Goal: Task Accomplishment & Management: Manage account settings

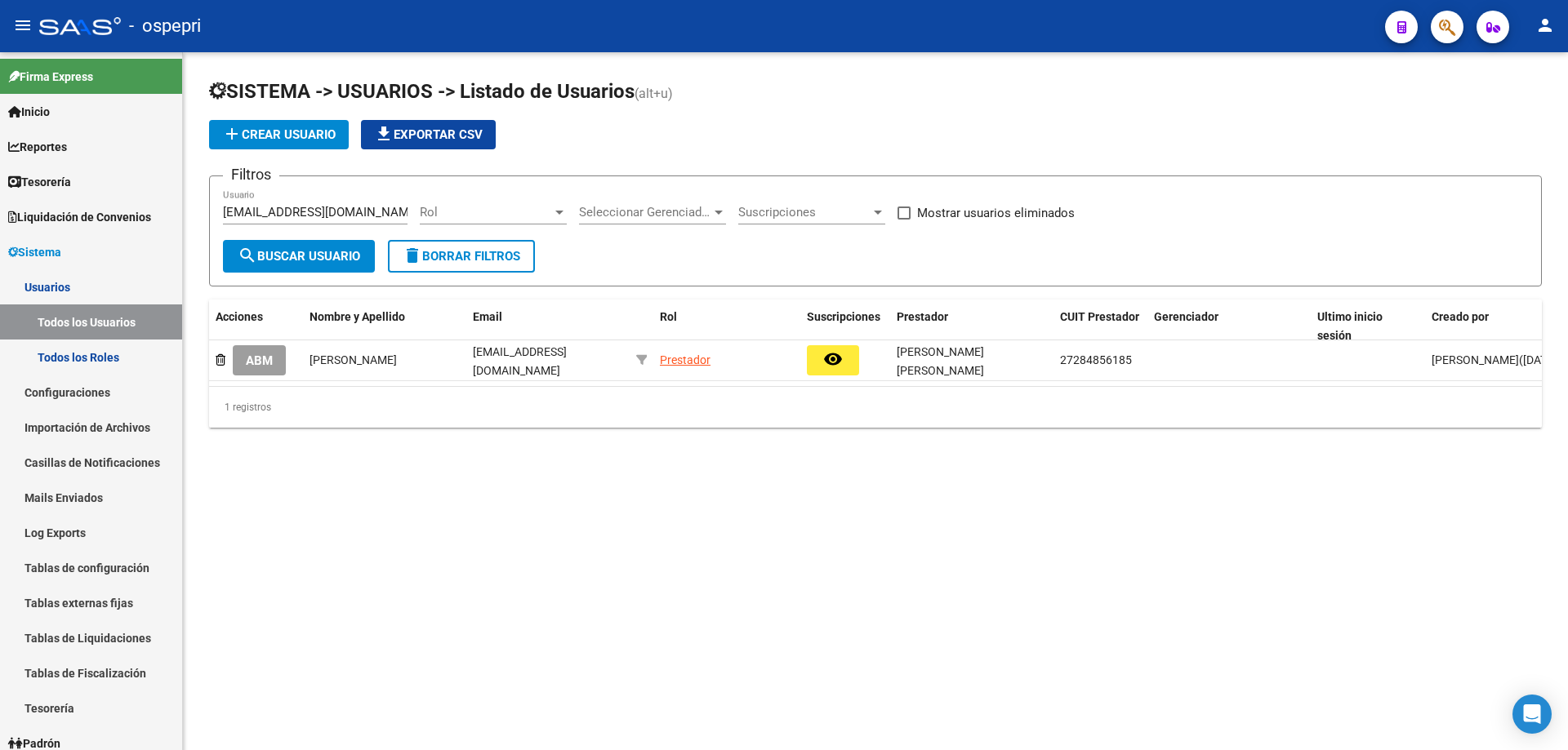
click at [383, 215] on input "[EMAIL_ADDRESS][DOMAIN_NAME]" at bounding box center [315, 213] width 184 height 15
click at [385, 215] on input "[EMAIL_ADDRESS][DOMAIN_NAME]" at bounding box center [315, 213] width 184 height 15
click at [390, 213] on input "[EMAIL_ADDRESS][DOMAIN_NAME]" at bounding box center [315, 213] width 184 height 15
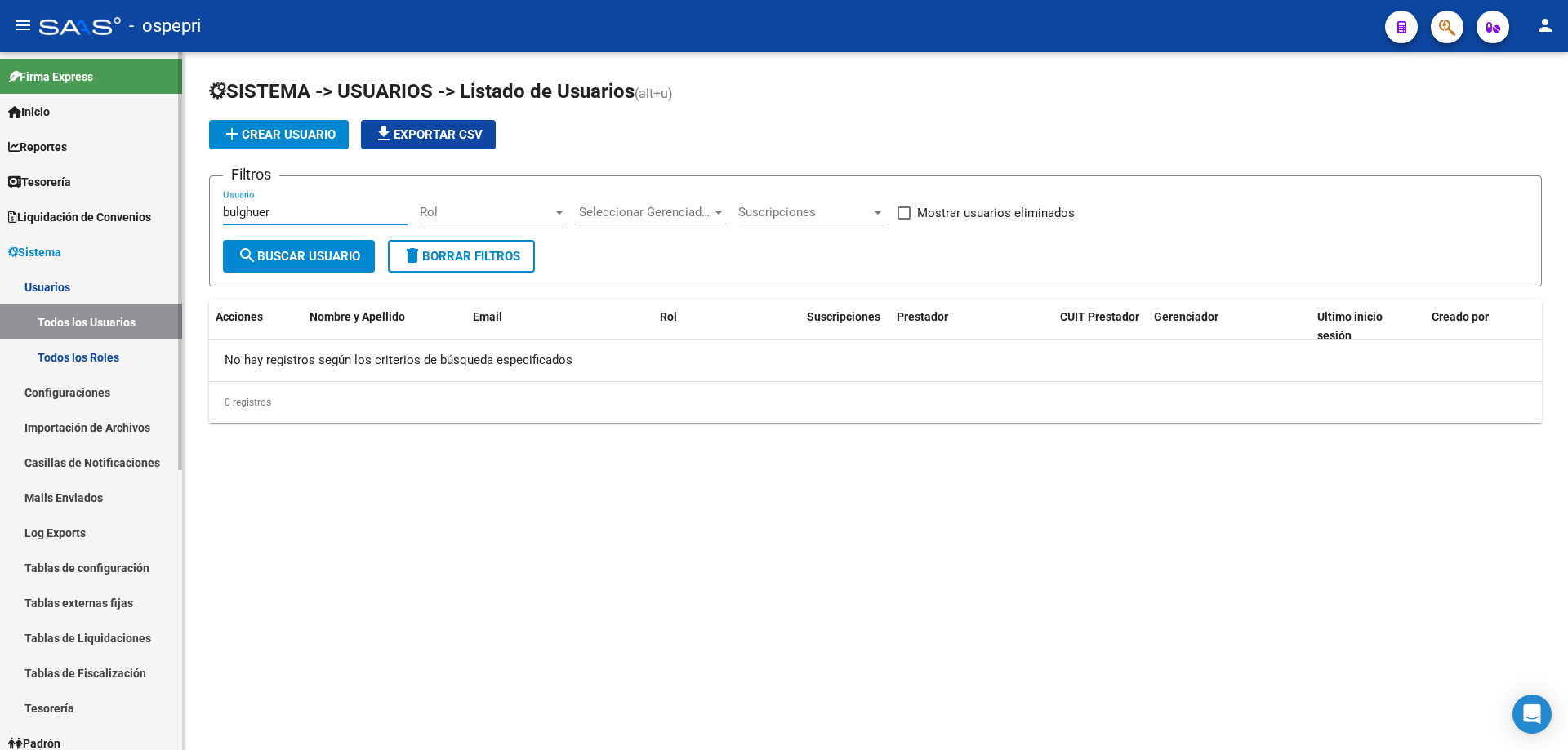
drag, startPoint x: 289, startPoint y: 207, endPoint x: 133, endPoint y: 210, distance: 156.0
click at [133, 210] on mat-sidenav-container "Firma Express Inicio Calendario SSS Instructivos Contacto OS Reportes Tablero d…" at bounding box center [784, 401] width 1568 height 698
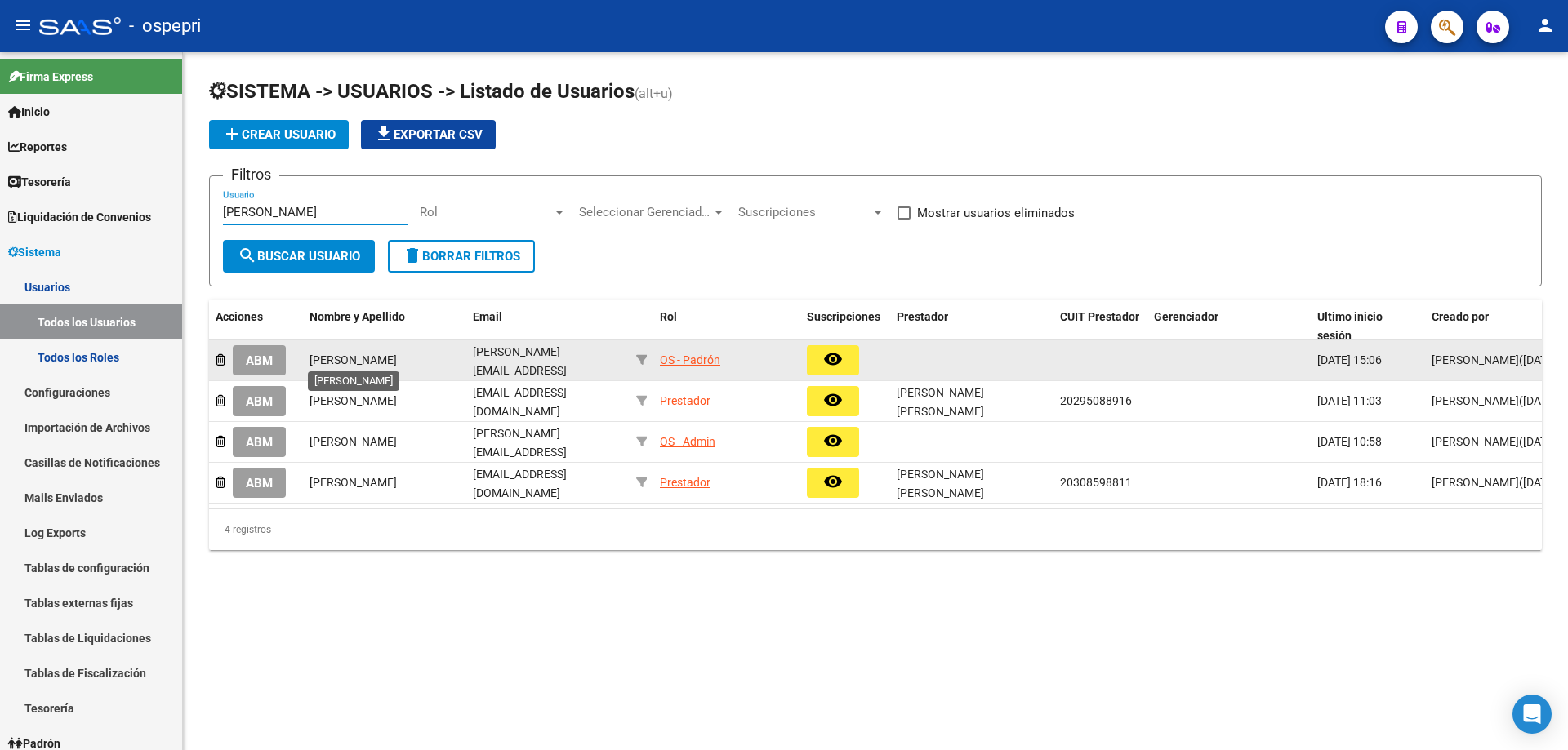
type input "[PERSON_NAME]"
click at [356, 358] on span "[PERSON_NAME]" at bounding box center [353, 360] width 87 height 13
click at [257, 358] on span "ABM" at bounding box center [259, 361] width 27 height 15
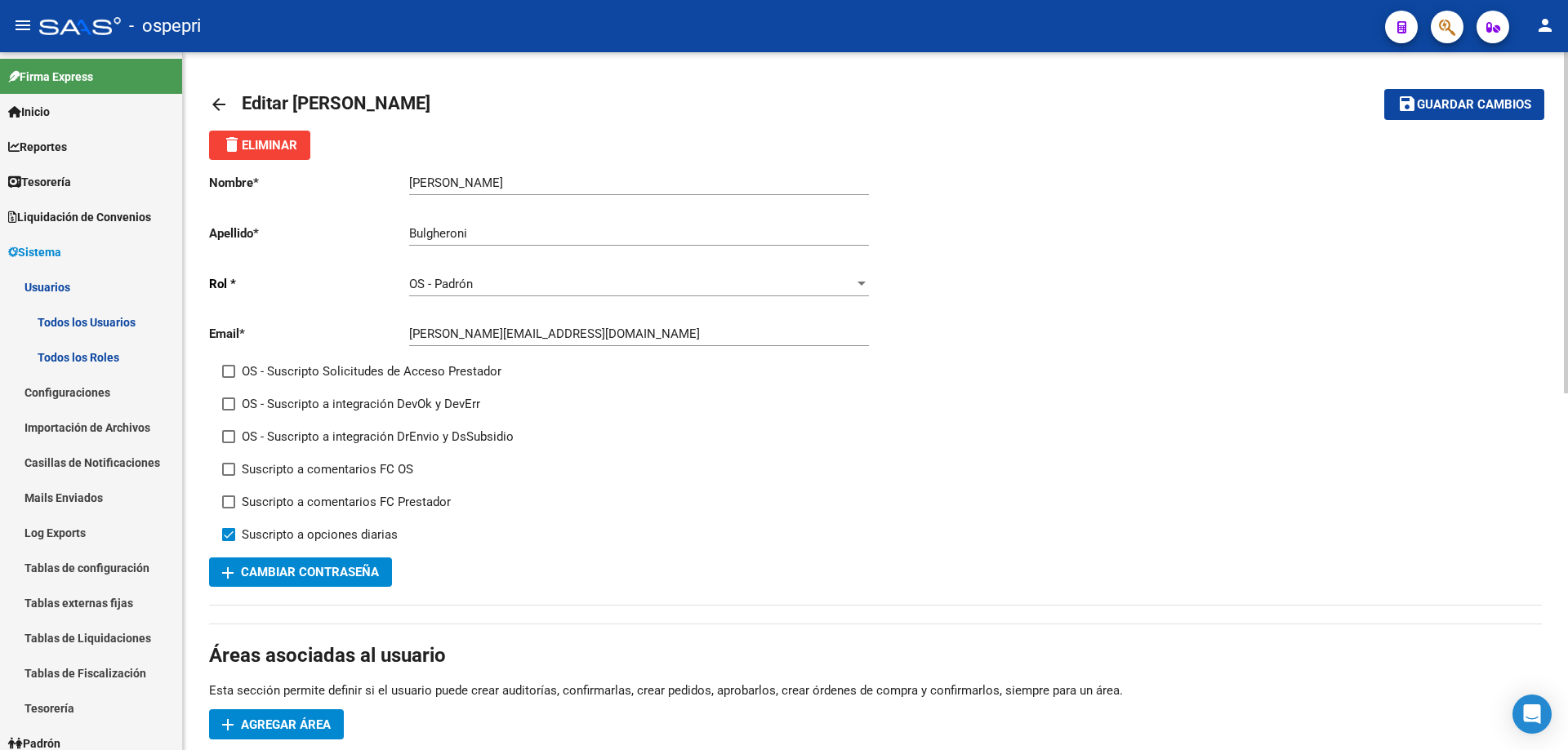
click at [1113, 410] on div "Nombre * [PERSON_NAME] nombre Apellido * Bulgheroni Ingresar apellido Rol * OS …" at bounding box center [875, 373] width 1333 height 427
click at [56, 287] on link "Usuarios" at bounding box center [91, 286] width 182 height 35
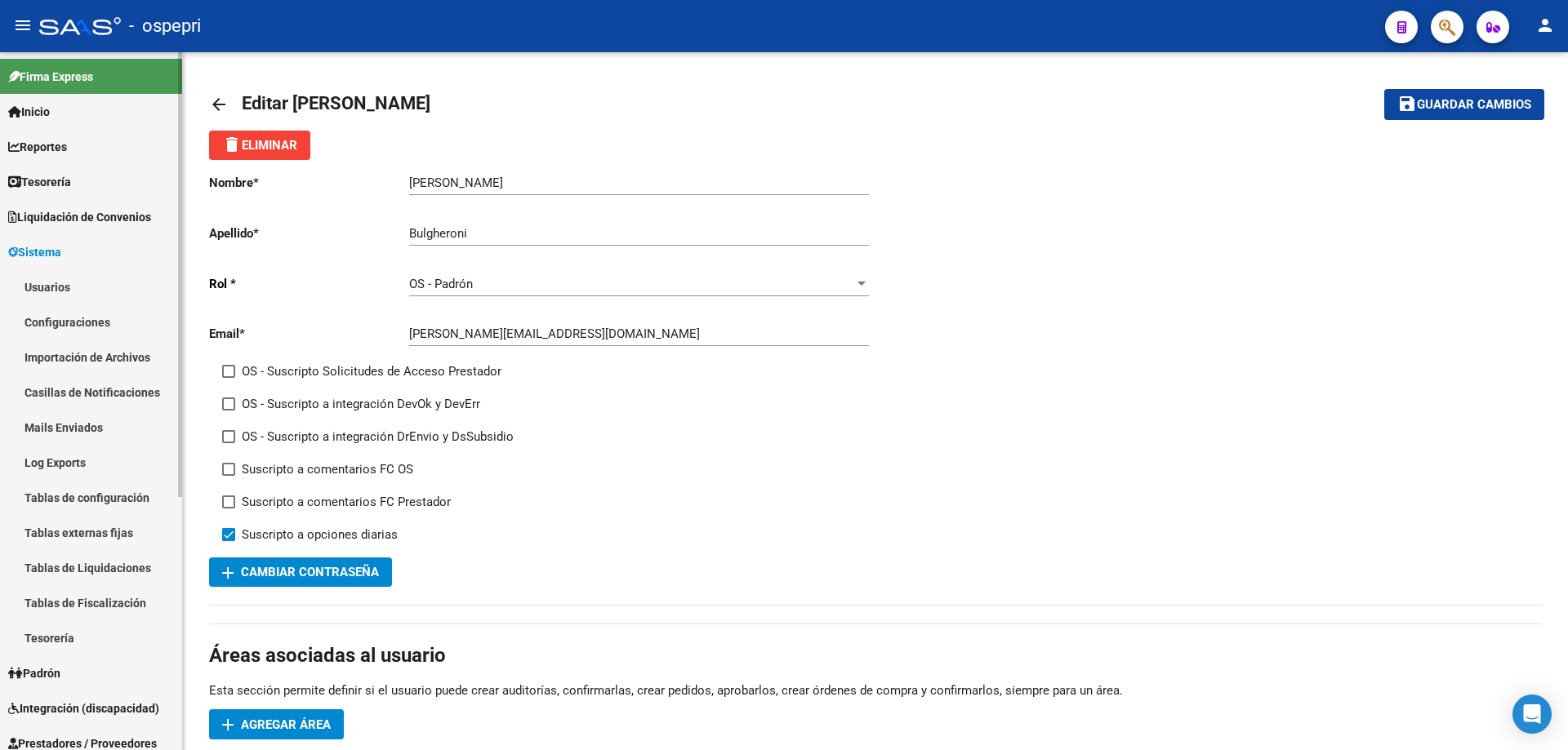
click at [60, 284] on link "Usuarios" at bounding box center [91, 286] width 182 height 35
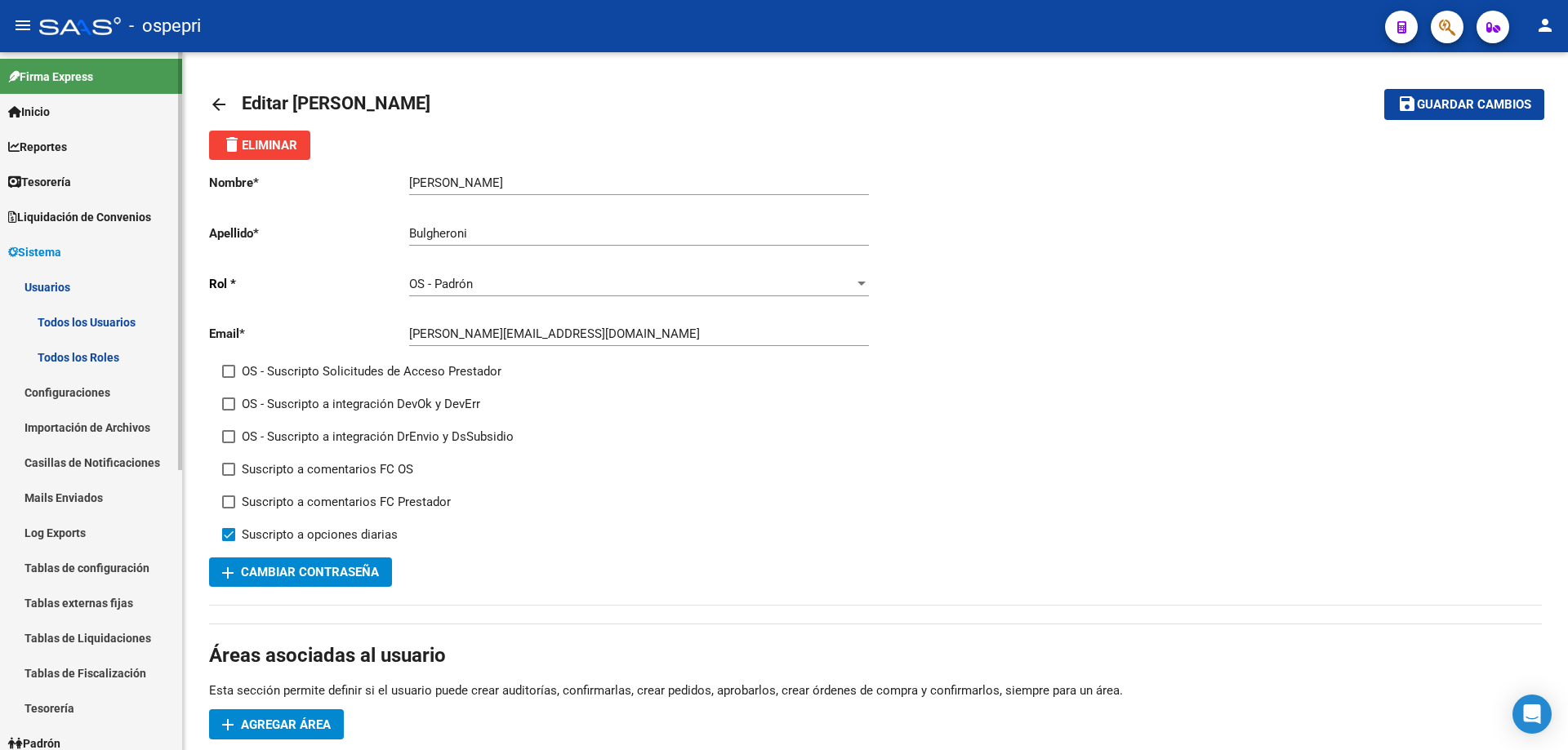
click at [70, 315] on link "Todos los Usuarios" at bounding box center [91, 321] width 182 height 35
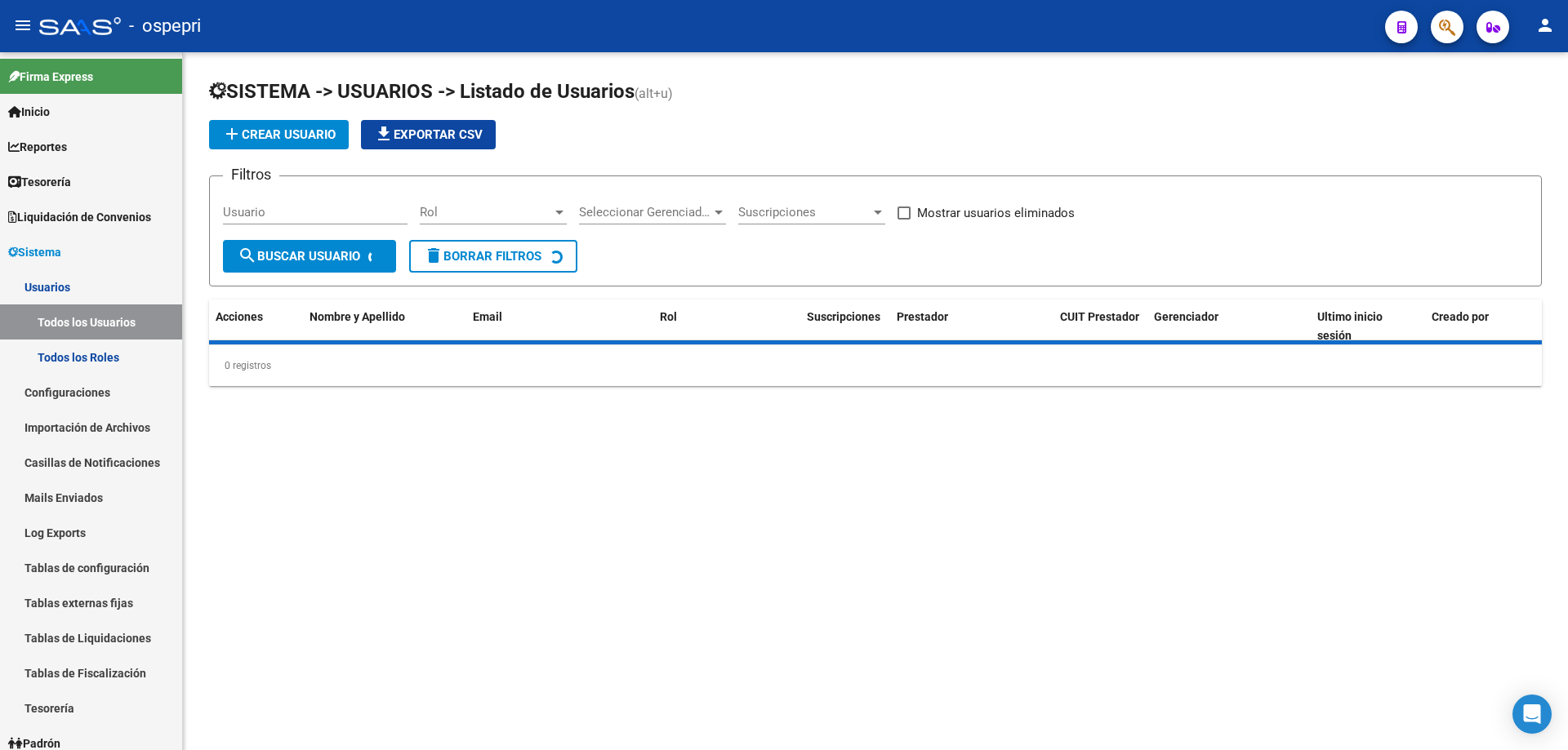
click at [312, 212] on input "Usuario" at bounding box center [315, 213] width 184 height 15
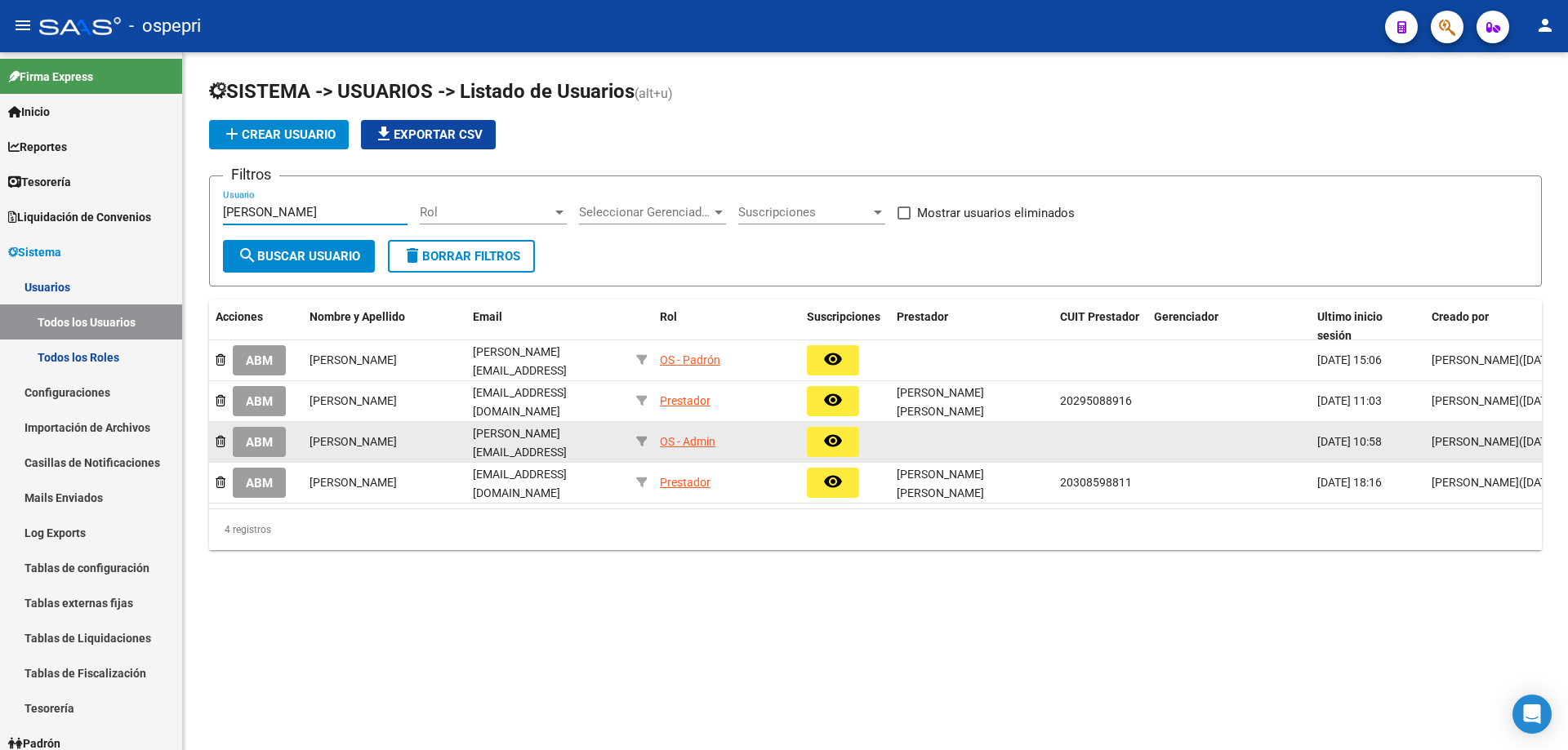
type input "[PERSON_NAME]"
click at [271, 435] on span "ABM" at bounding box center [259, 442] width 27 height 15
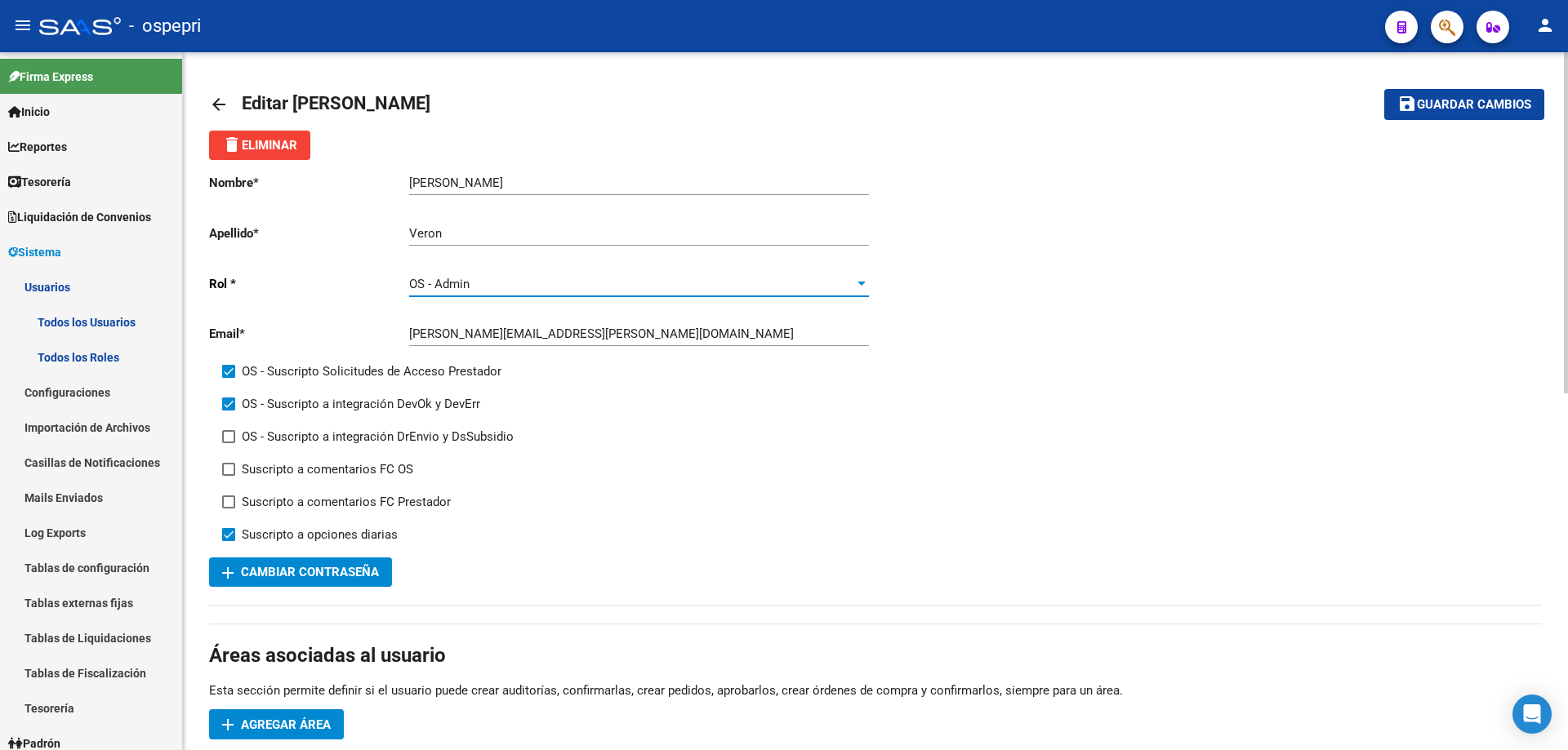
click at [861, 281] on div at bounding box center [862, 284] width 15 height 13
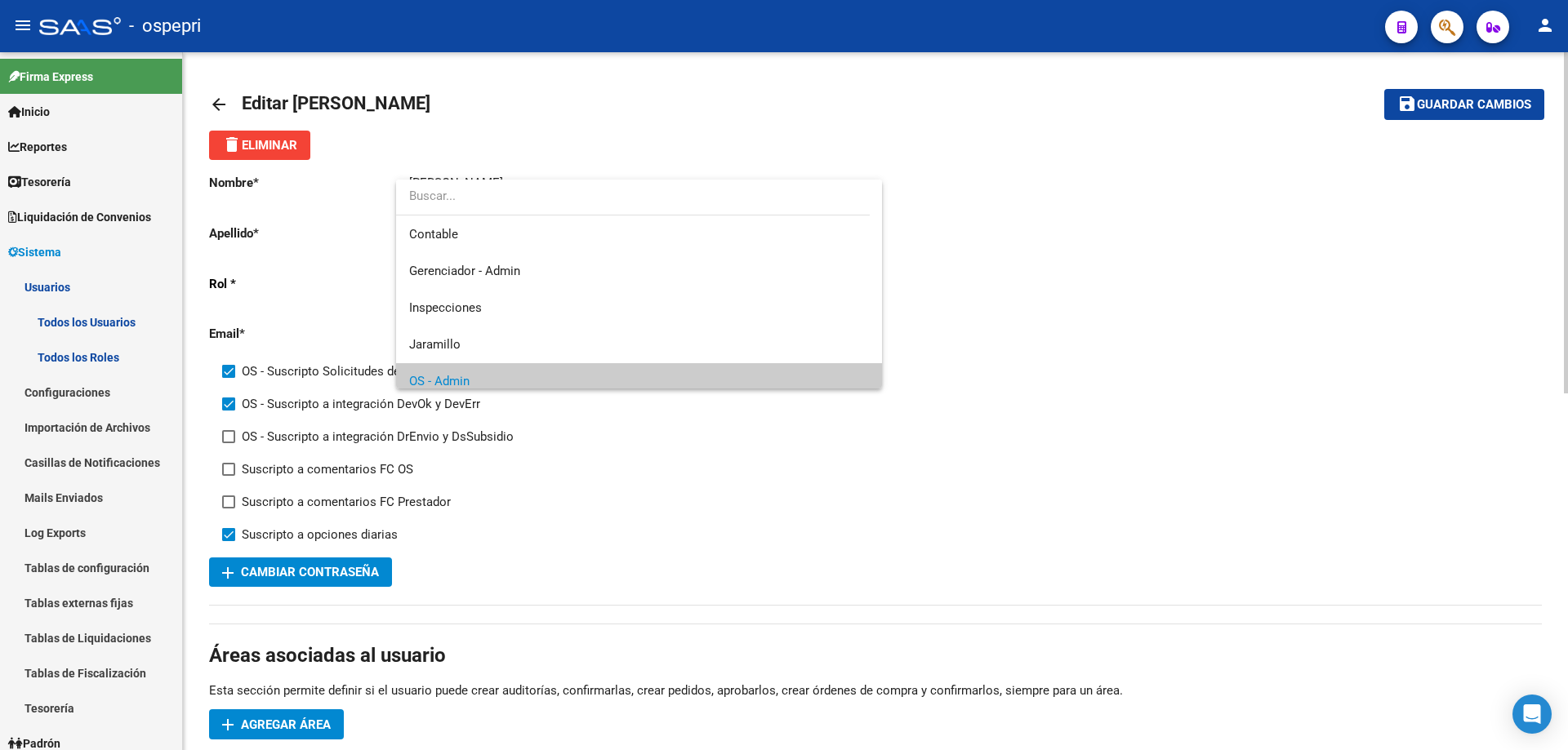
scroll to position [98, 0]
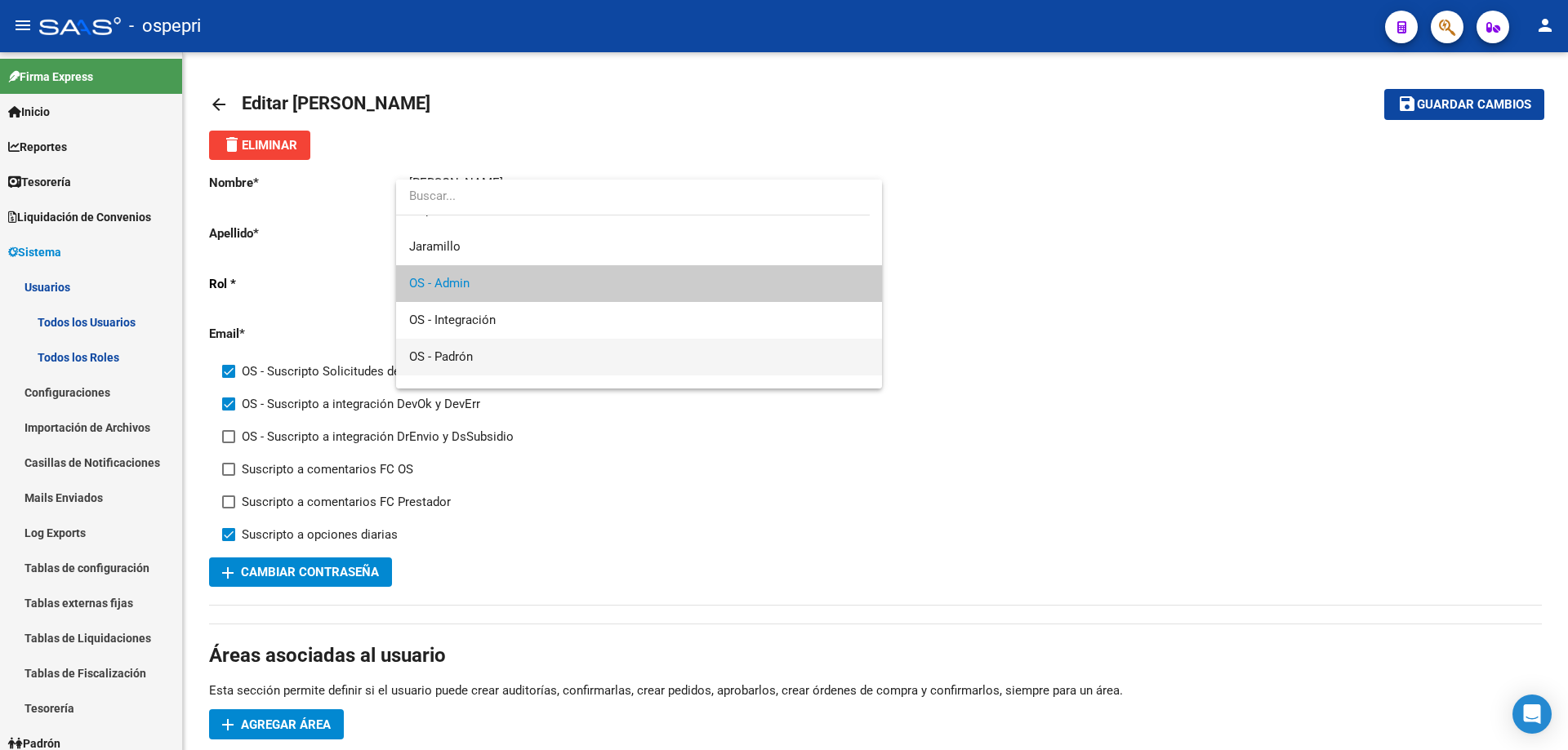
click at [461, 363] on span "OS - Padrón" at bounding box center [440, 357] width 63 height 15
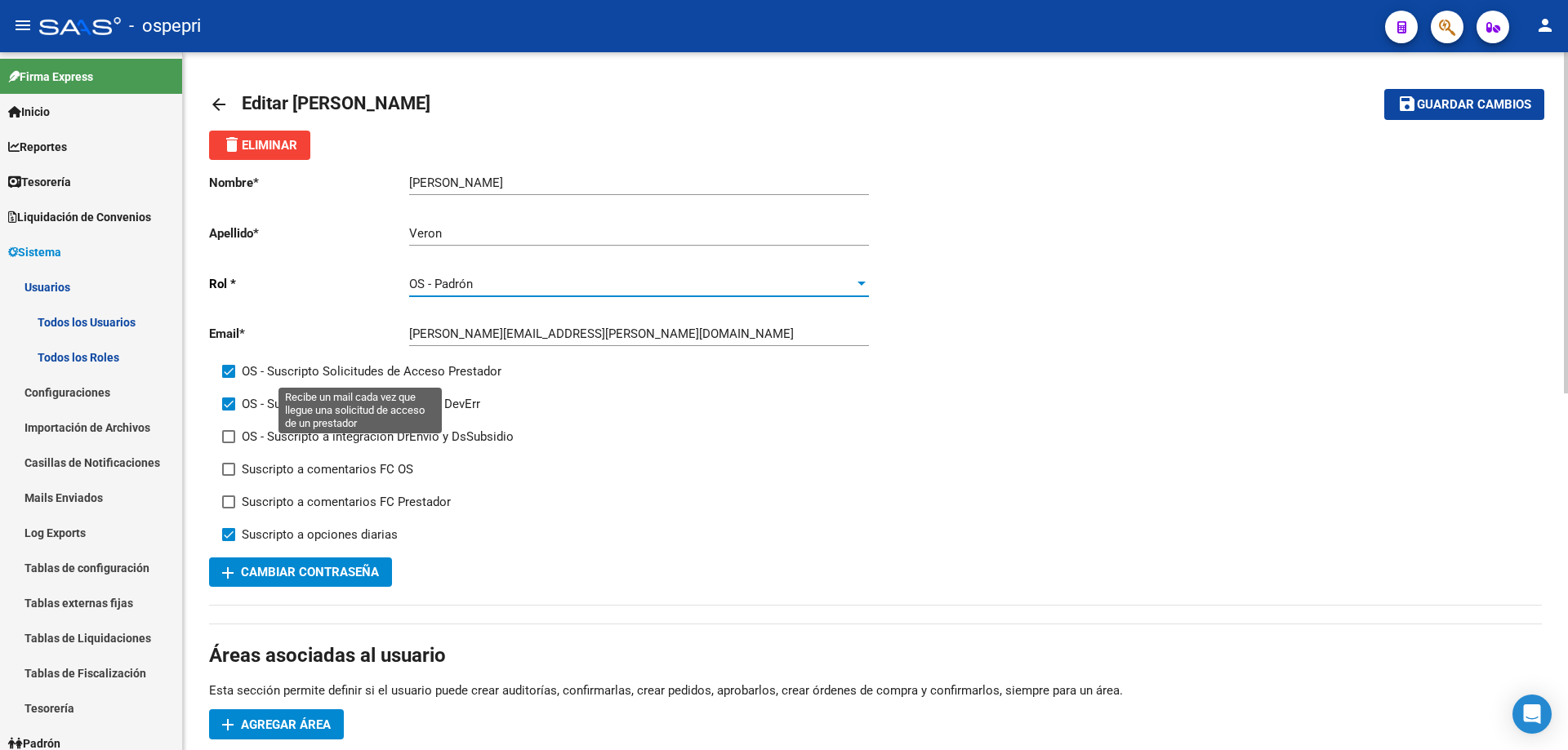
click at [229, 369] on span at bounding box center [229, 371] width 13 height 13
click at [229, 378] on input "OS - Suscripto Solicitudes de Acceso Prestador" at bounding box center [228, 378] width 1 height 1
checkbox input "false"
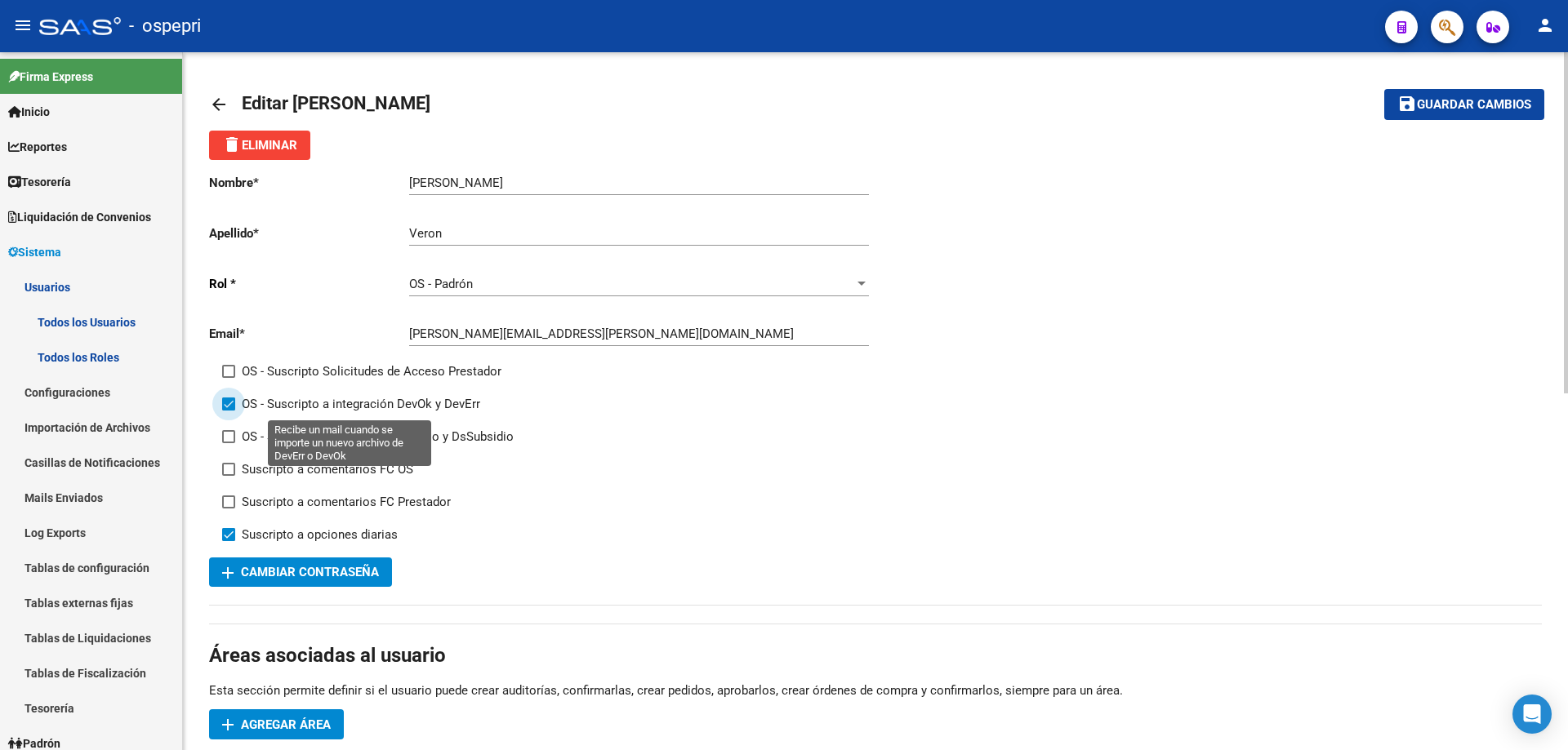
click at [227, 404] on span at bounding box center [229, 404] width 13 height 13
click at [228, 411] on input "OS - Suscripto a integración DevOk y DevErr" at bounding box center [228, 411] width 1 height 1
checkbox input "false"
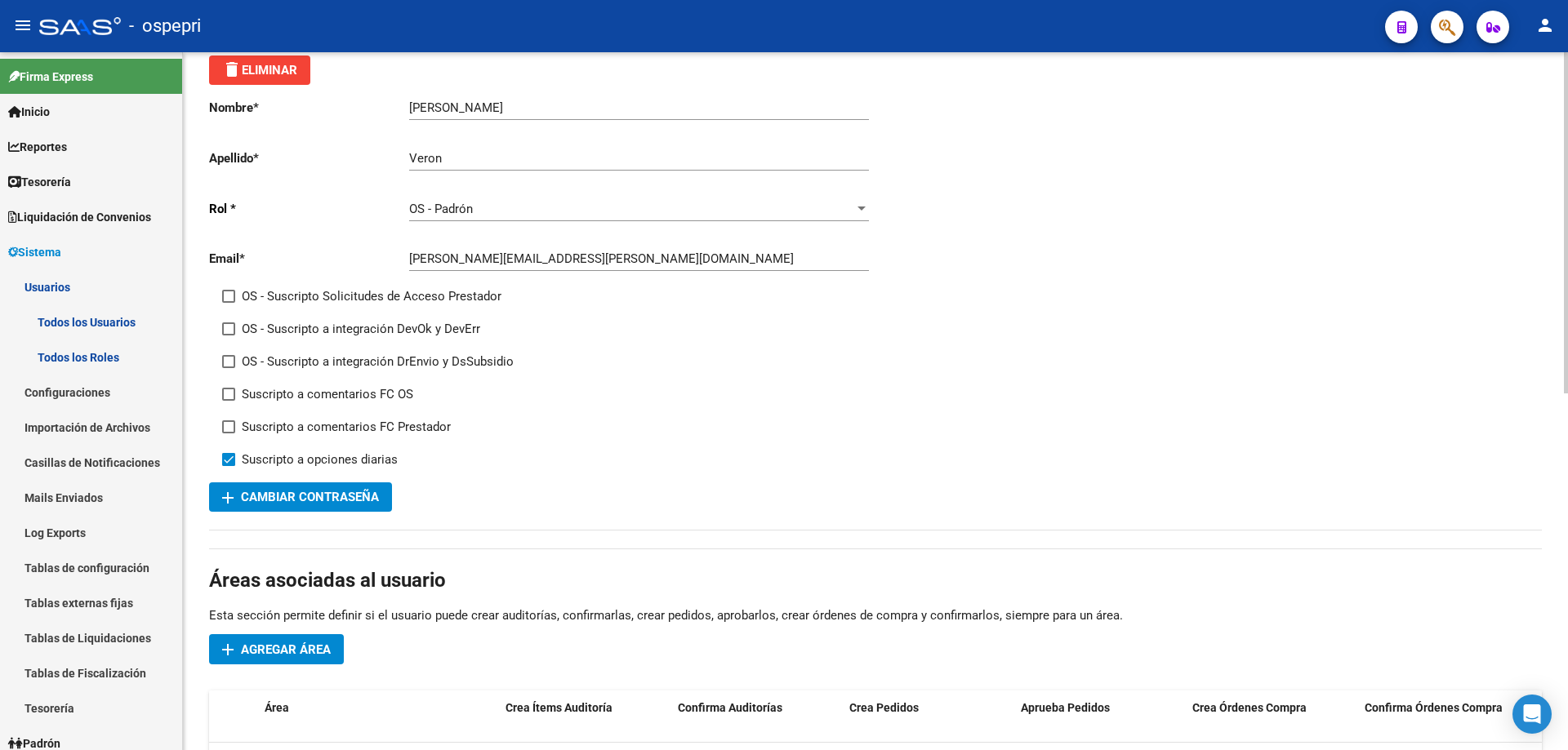
scroll to position [0, 0]
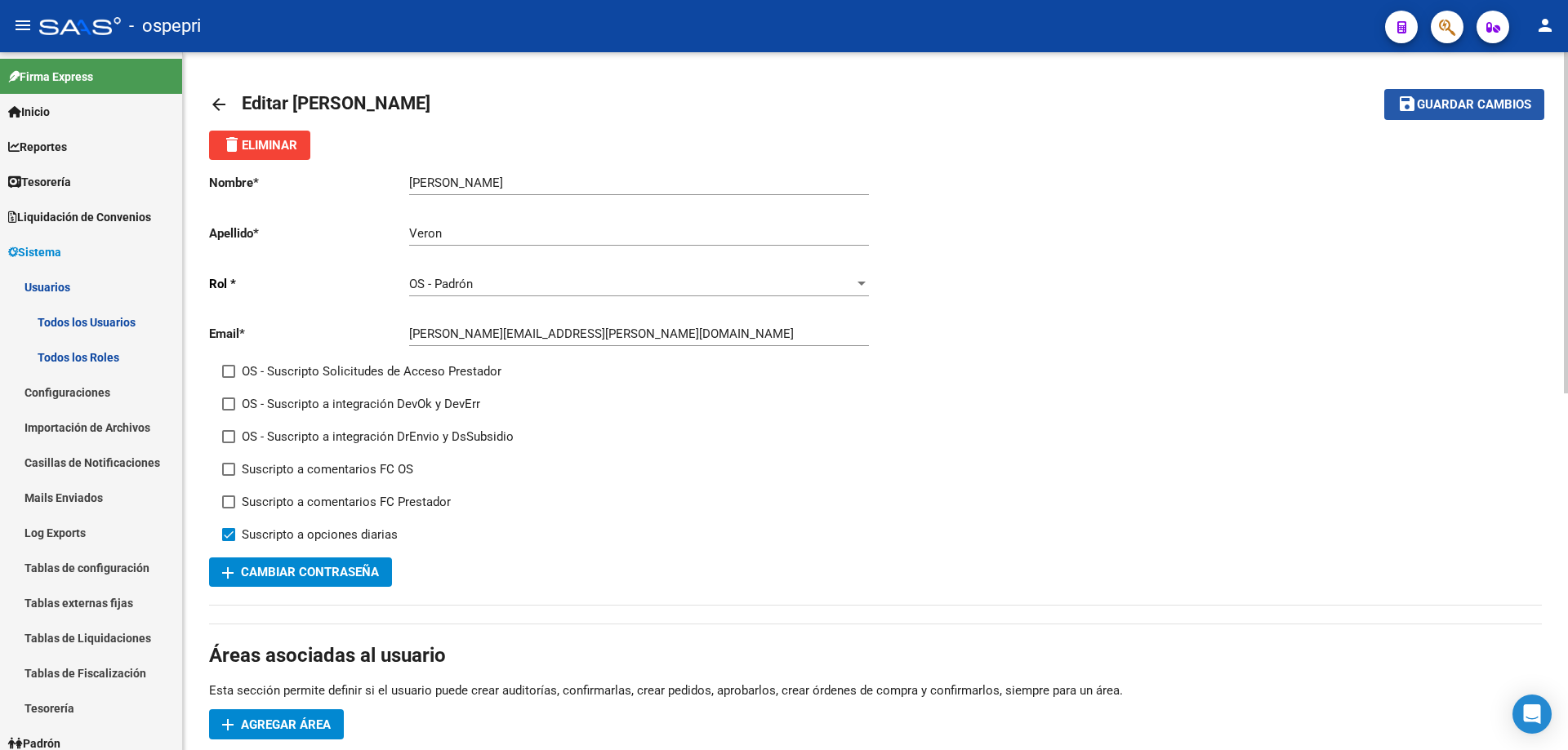
click at [1476, 106] on span "Guardar cambios" at bounding box center [1473, 106] width 114 height 15
